Goal: Find specific page/section: Find specific page/section

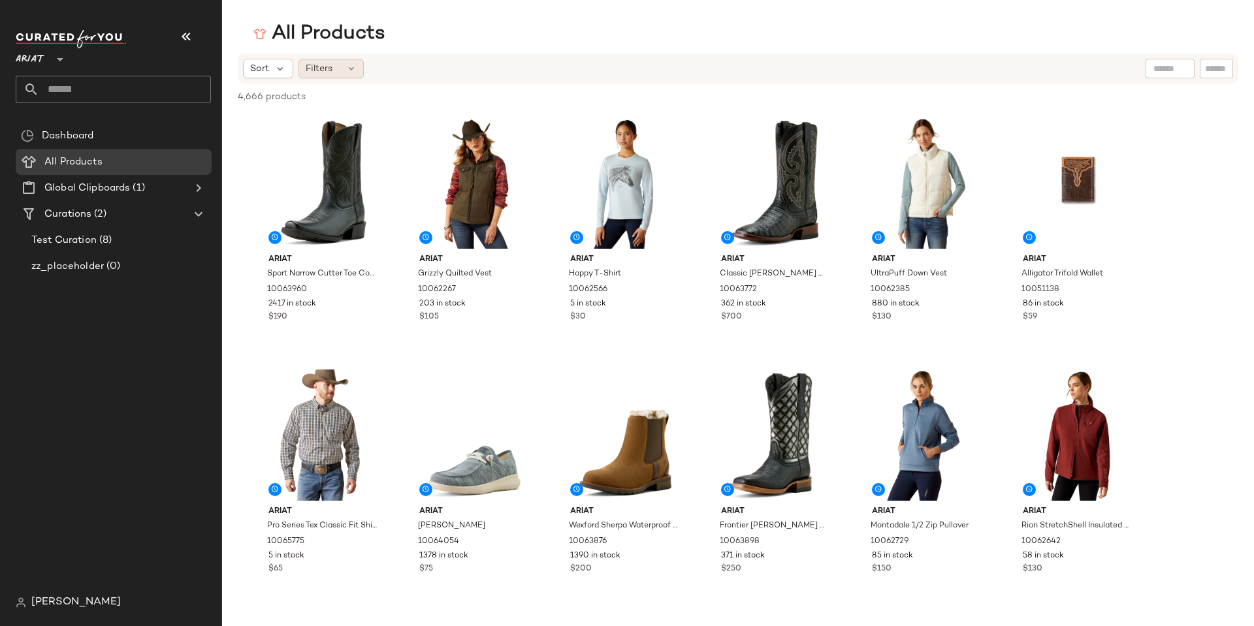
click at [315, 62] on span "Filters" at bounding box center [319, 69] width 27 height 14
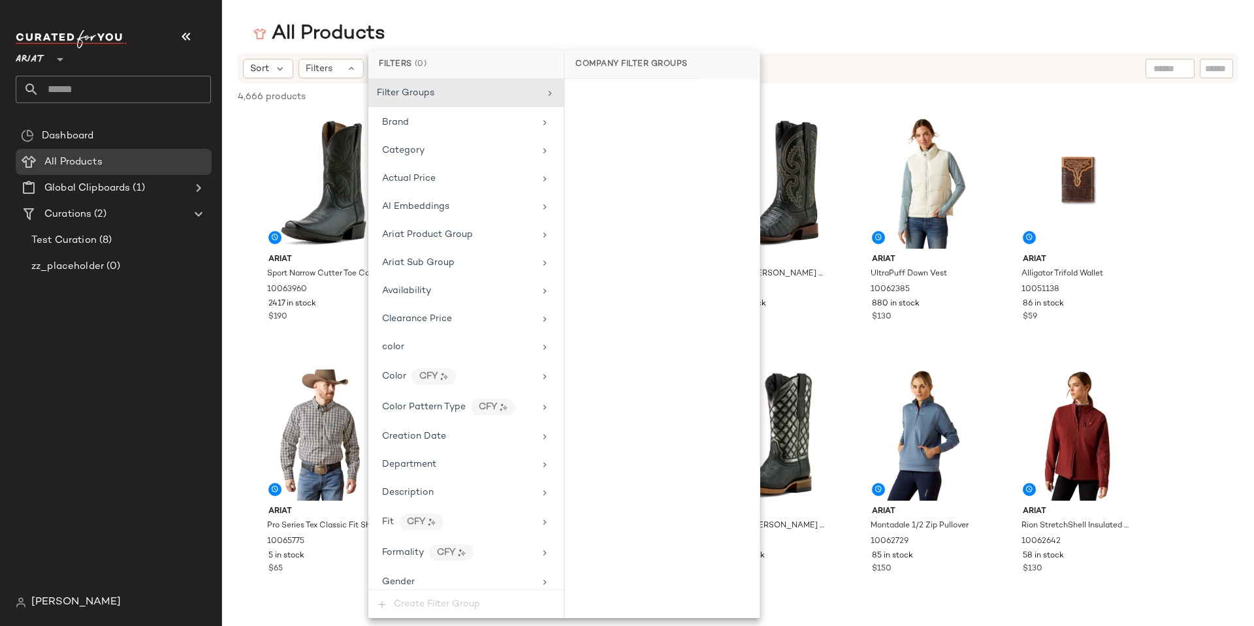
click at [871, 22] on div "All Products" at bounding box center [738, 34] width 1032 height 26
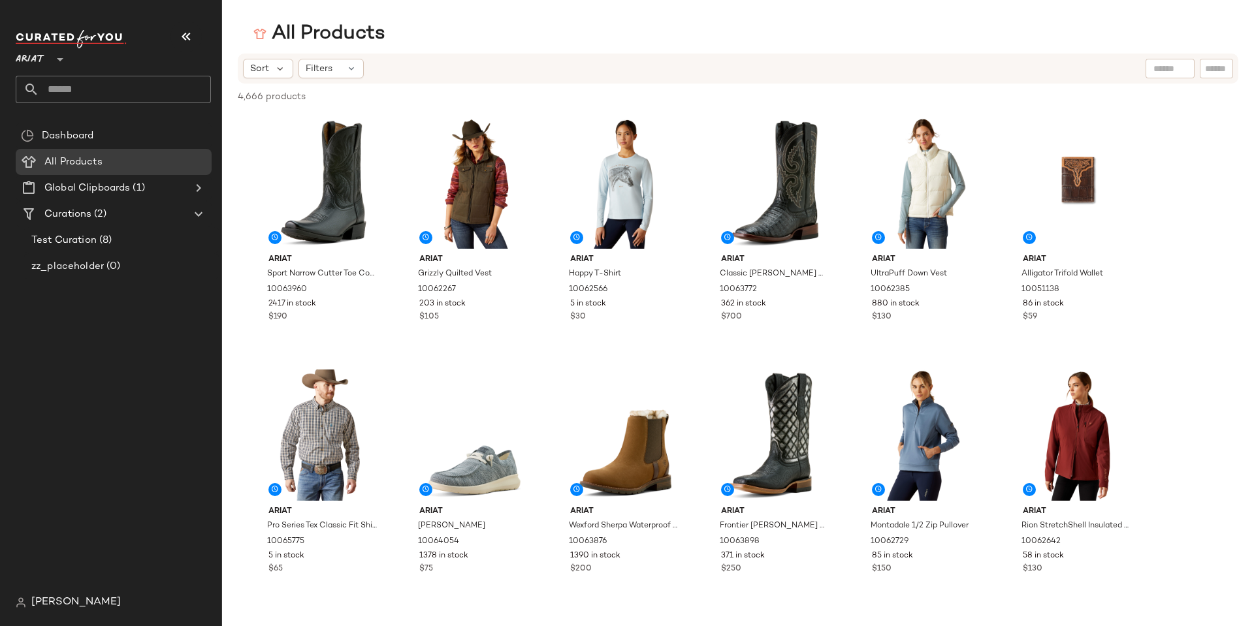
click at [60, 53] on icon at bounding box center [60, 60] width 16 height 16
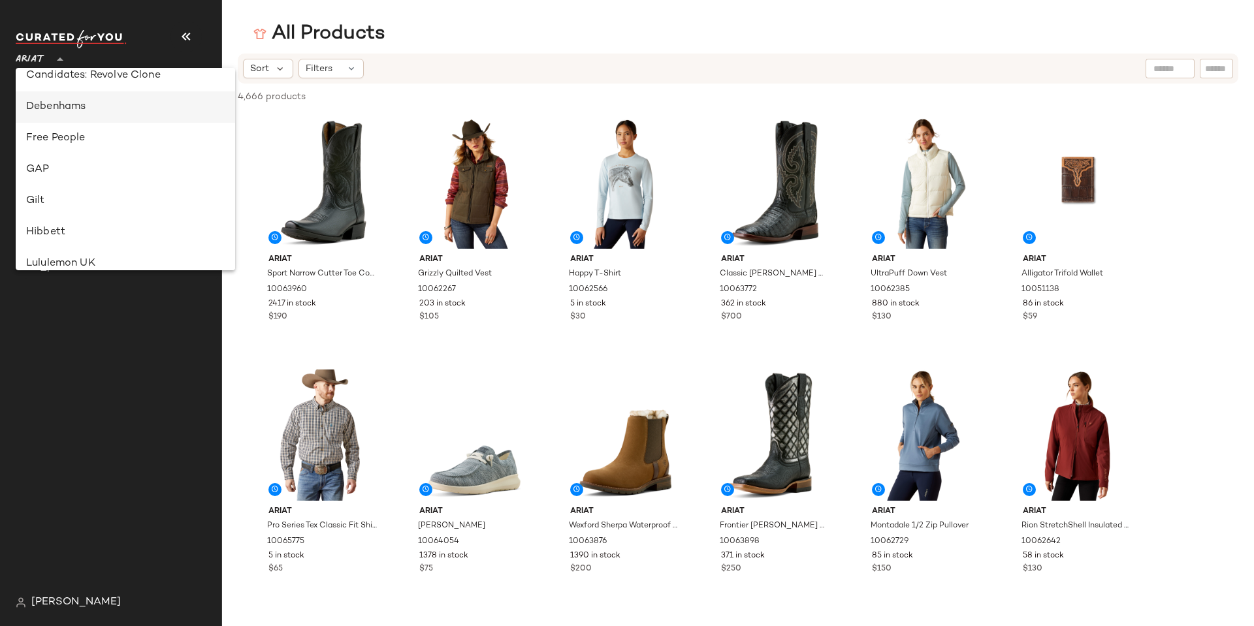
scroll to position [421, 0]
click at [33, 107] on div "Lulus" at bounding box center [125, 107] width 199 height 16
type input "**"
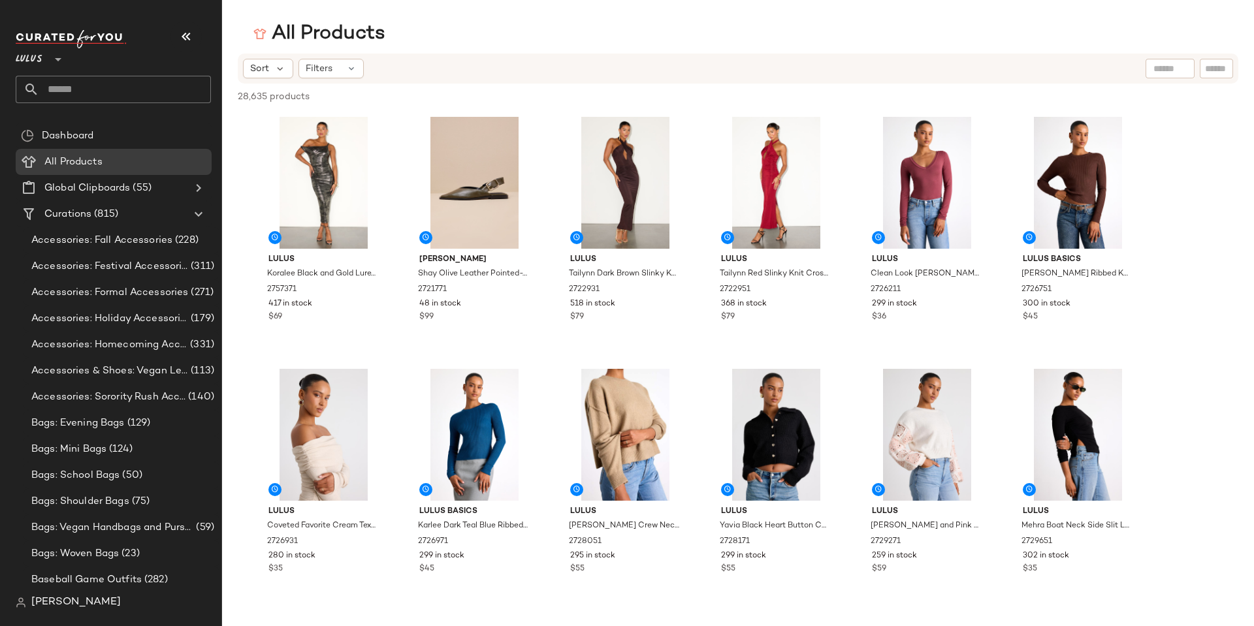
click at [333, 86] on div "28,635 products • 0 selected Deselect All" at bounding box center [738, 98] width 1032 height 29
click at [328, 75] on span "Filters" at bounding box center [319, 69] width 27 height 14
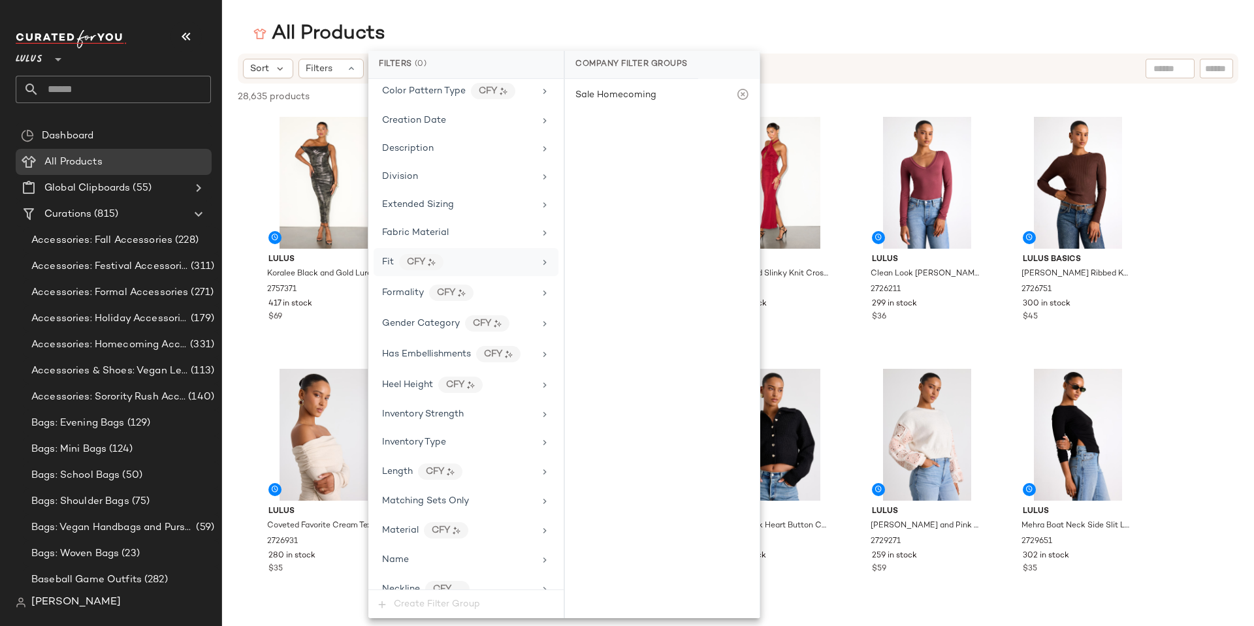
scroll to position [261, 0]
click at [430, 444] on span "Inventory Type" at bounding box center [414, 441] width 64 height 10
click at [915, 37] on div "All Products" at bounding box center [738, 34] width 1032 height 26
